Goal: Transaction & Acquisition: Purchase product/service

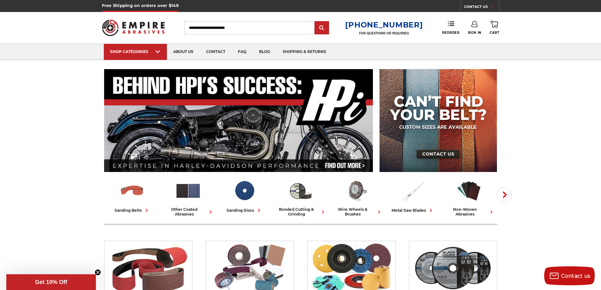
click at [474, 28] on link "Sign In" at bounding box center [475, 28] width 14 height 14
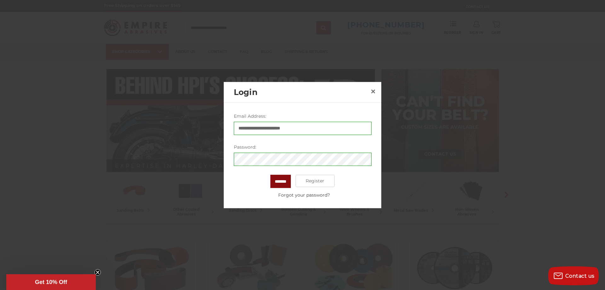
click at [283, 178] on input "*******" at bounding box center [280, 180] width 20 height 13
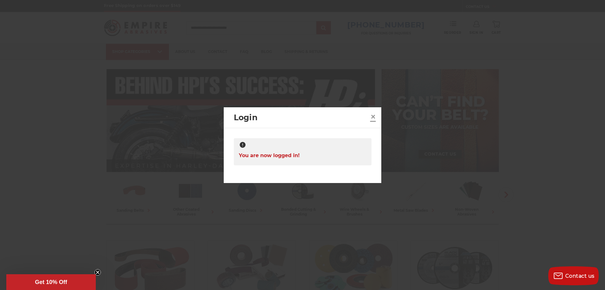
click at [375, 118] on span "×" at bounding box center [373, 116] width 6 height 12
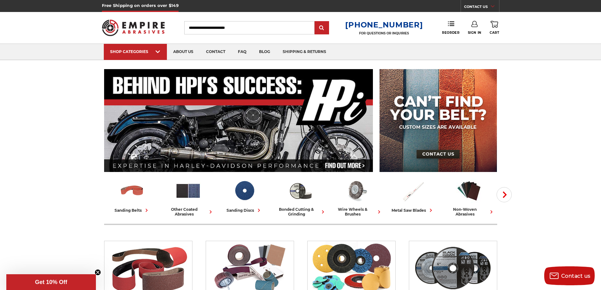
click at [448, 35] on div "Toggle menu Menu Search 1-800-816-3824 FOR QUESTIONS OR INQUIRIES Phone Reorder…" at bounding box center [300, 28] width 397 height 32
click at [455, 32] on span "Reorder" at bounding box center [450, 33] width 17 height 4
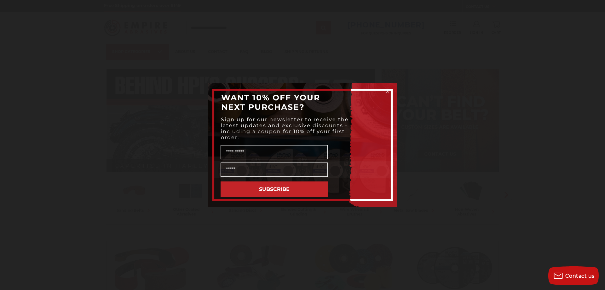
click at [388, 93] on circle "Close dialog" at bounding box center [388, 91] width 6 height 6
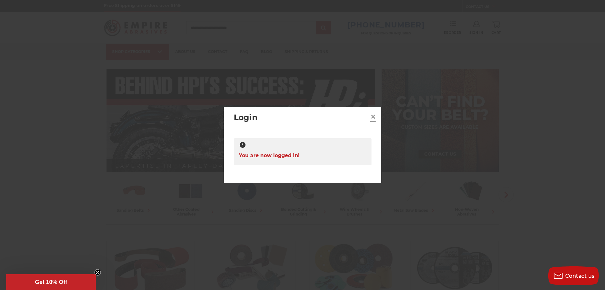
click at [376, 115] on span "×" at bounding box center [373, 116] width 6 height 12
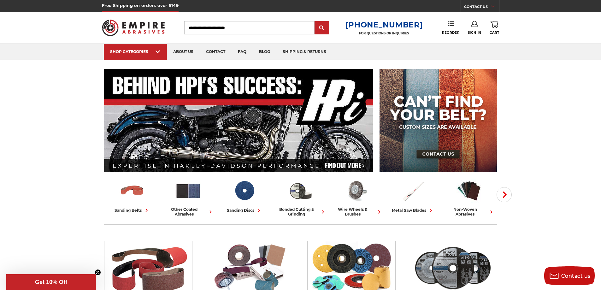
click at [448, 26] on icon at bounding box center [451, 23] width 6 height 6
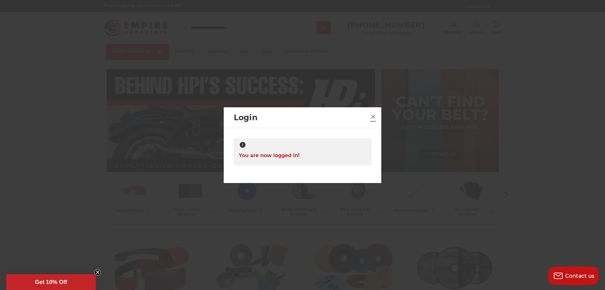
click at [373, 115] on span "×" at bounding box center [373, 116] width 6 height 12
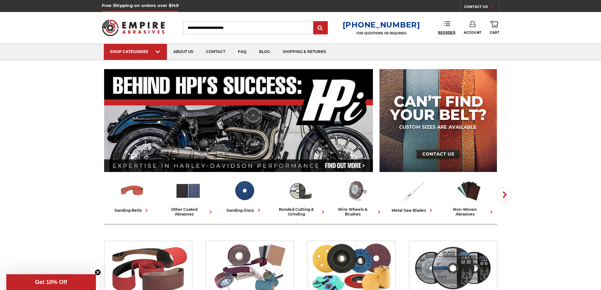
click at [444, 32] on span "Reorder" at bounding box center [446, 33] width 17 height 4
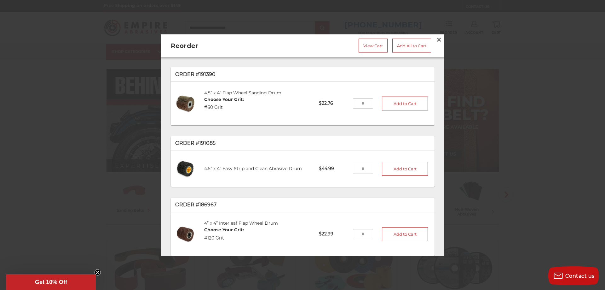
drag, startPoint x: 359, startPoint y: 98, endPoint x: 348, endPoint y: 98, distance: 10.7
click at [353, 98] on input "tel" at bounding box center [363, 103] width 20 height 10
type input "*"
click at [406, 102] on button "Add to Cart" at bounding box center [405, 103] width 46 height 14
click at [436, 34] on span "×" at bounding box center [439, 39] width 6 height 12
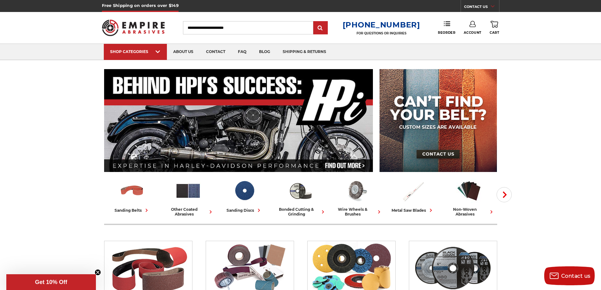
click at [496, 25] on icon at bounding box center [494, 24] width 8 height 7
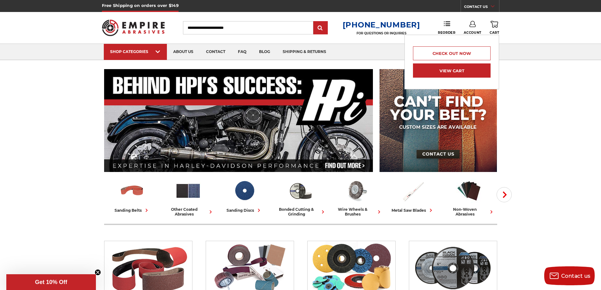
click at [454, 69] on link "View Cart" at bounding box center [452, 70] width 78 height 14
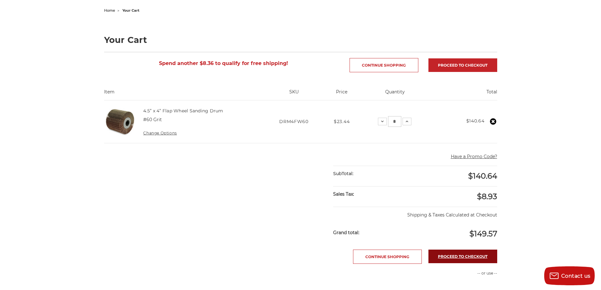
click at [461, 256] on link "Proceed to checkout" at bounding box center [462, 256] width 69 height 14
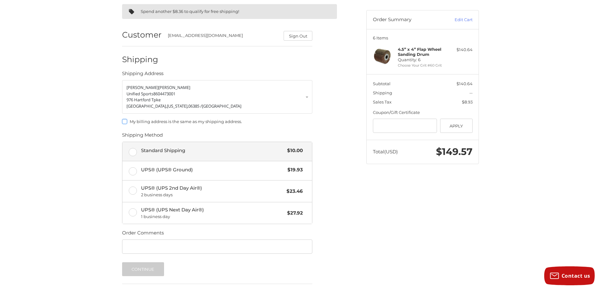
scroll to position [63, 0]
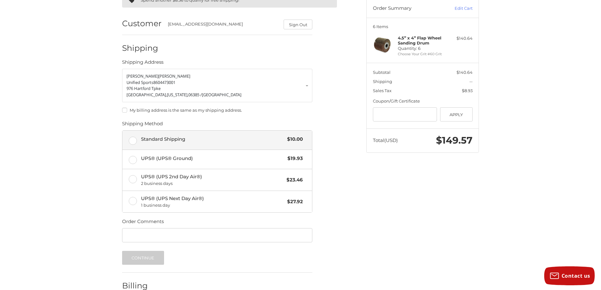
click at [136, 139] on label "Standard Shipping $10.00" at bounding box center [216, 140] width 189 height 19
click at [396, 116] on input "Gift Certificate or Coupon Code" at bounding box center [405, 114] width 64 height 14
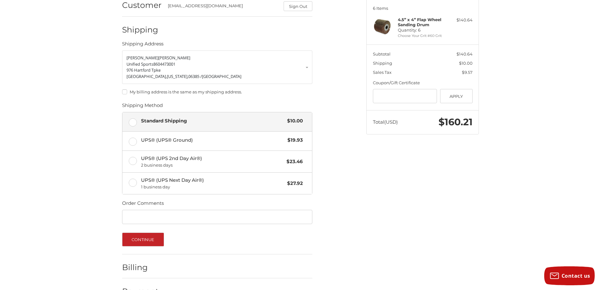
scroll to position [100, 0]
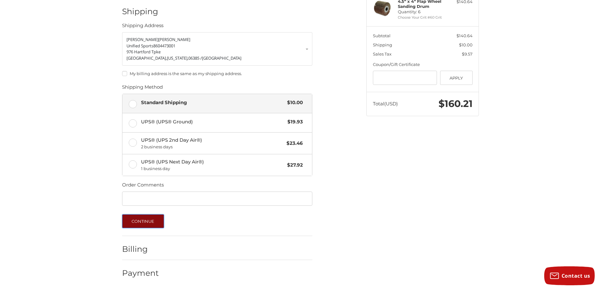
click at [142, 219] on button "Continue" at bounding box center [143, 221] width 42 height 14
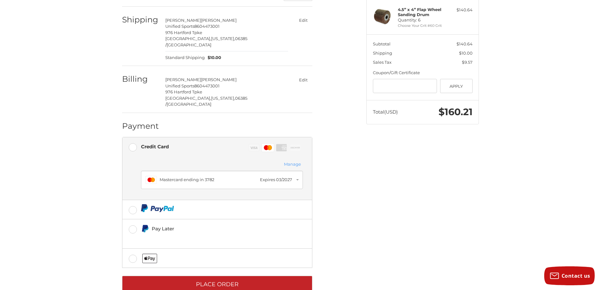
scroll to position [96, 0]
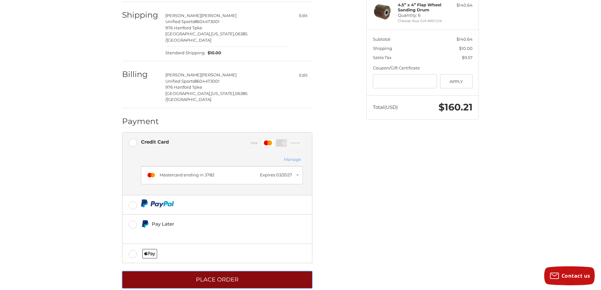
click at [227, 271] on button "Place Order" at bounding box center [217, 279] width 190 height 17
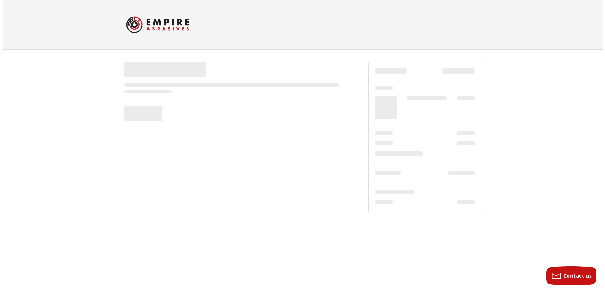
scroll to position [0, 0]
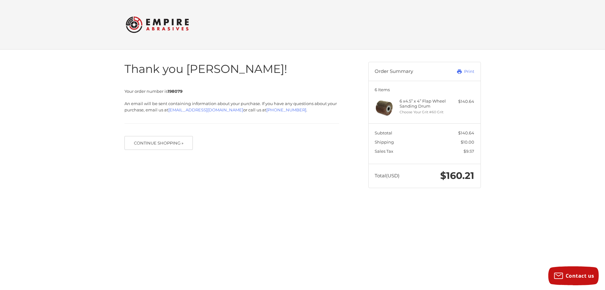
click at [0, 200] on div at bounding box center [0, 200] width 0 height 0
click at [464, 72] on link "Print" at bounding box center [458, 71] width 31 height 6
